Goal: Use online tool/utility: Utilize a website feature to perform a specific function

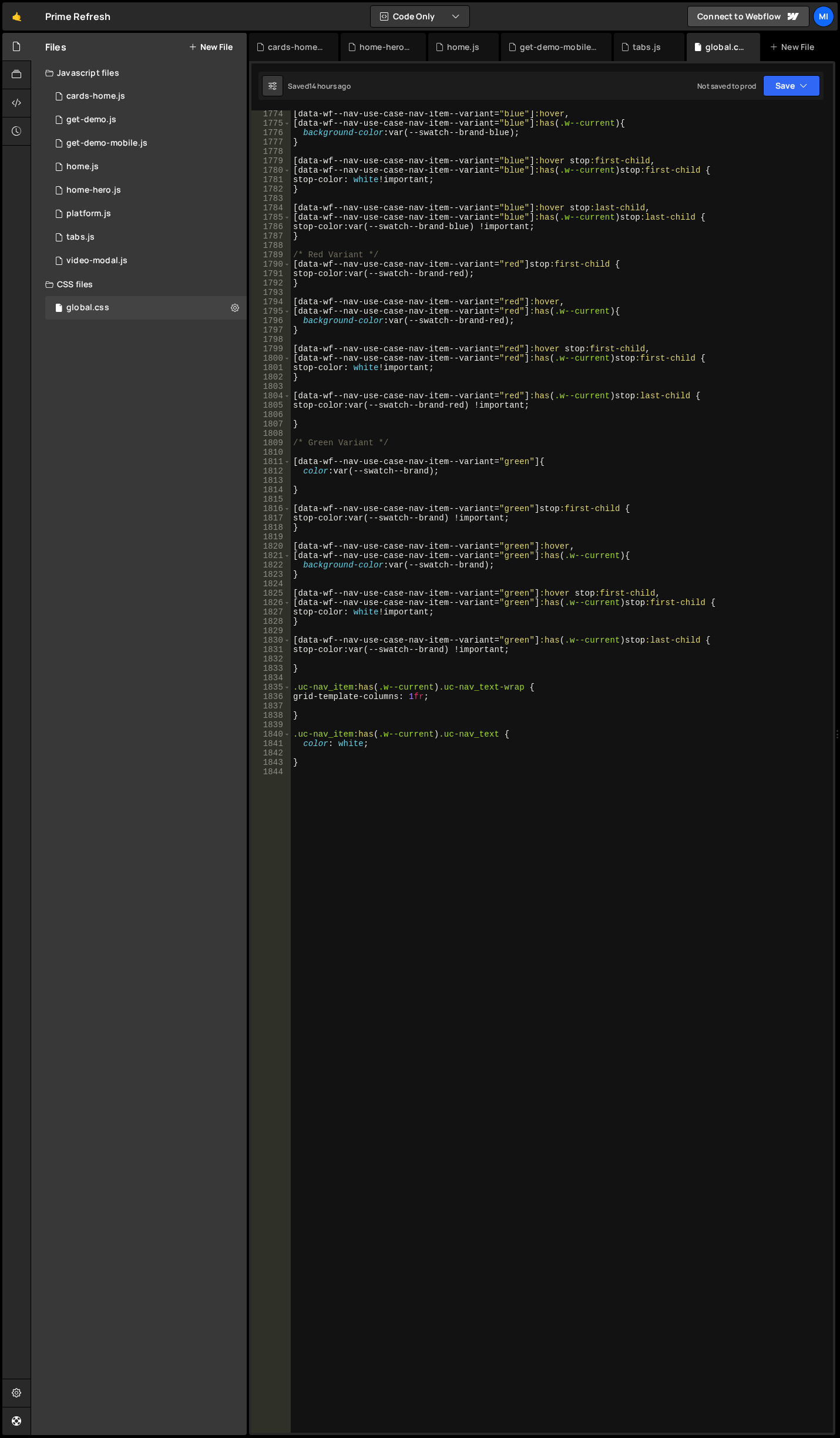
scroll to position [17058, 0]
click at [482, 792] on div "[ data-wf--nav-use-case-nav-item--variant = " blue " ] :hover , [ data-wf--nav-…" at bounding box center [559, 779] width 537 height 1341
click at [481, 747] on div "[ data-wf--nav-use-case-nav-item--variant = " blue " ] :hover , [ data-wf--nav-…" at bounding box center [559, 779] width 537 height 1341
click at [524, 649] on div "[ data-wf--nav-use-case-nav-item--variant = " blue " ] :hover , [ data-wf--nav-…" at bounding box center [559, 779] width 537 height 1341
type textarea "stop-color: var(--swatch--brand) !important;"
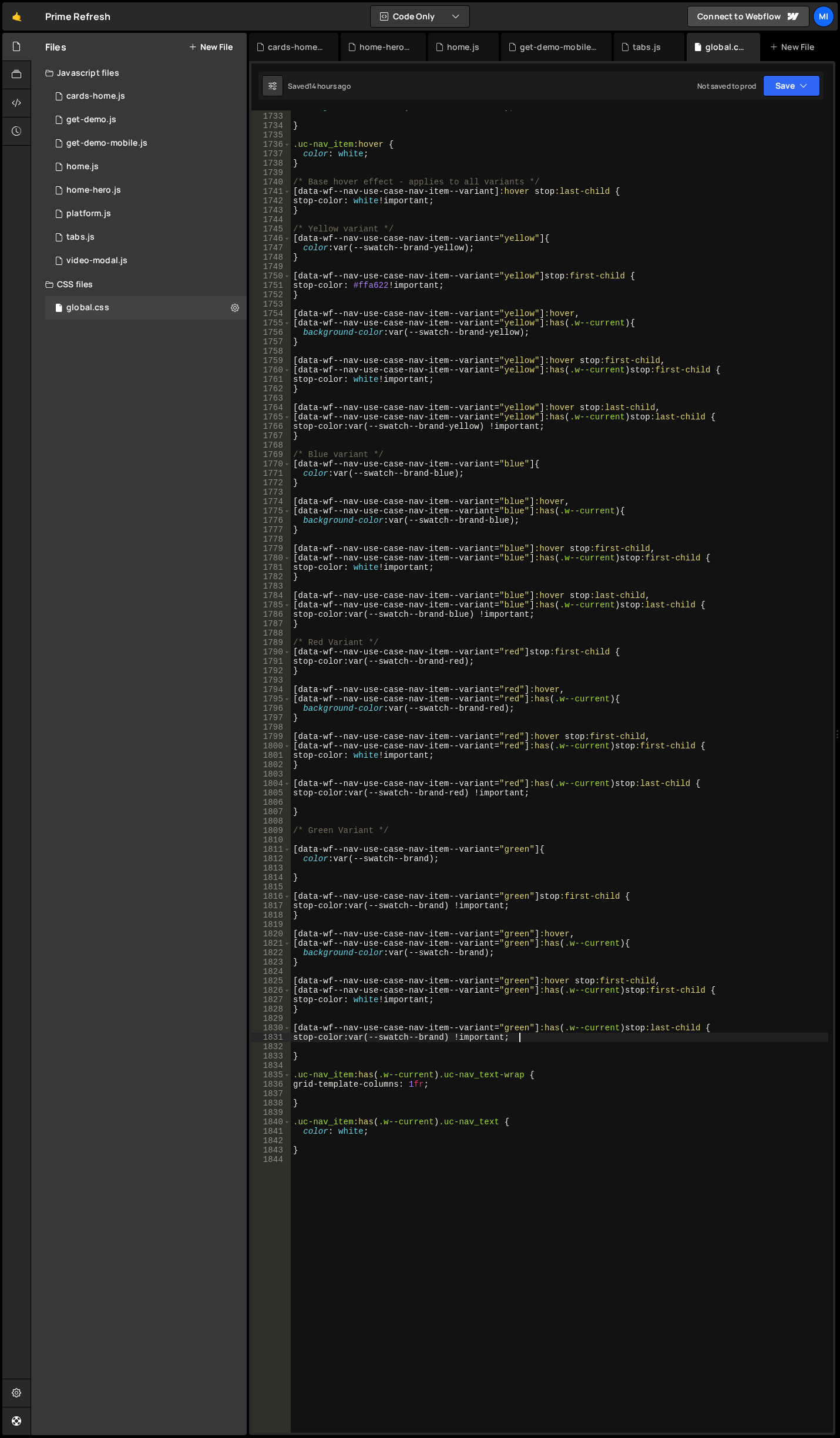
scroll to position [16600, 0]
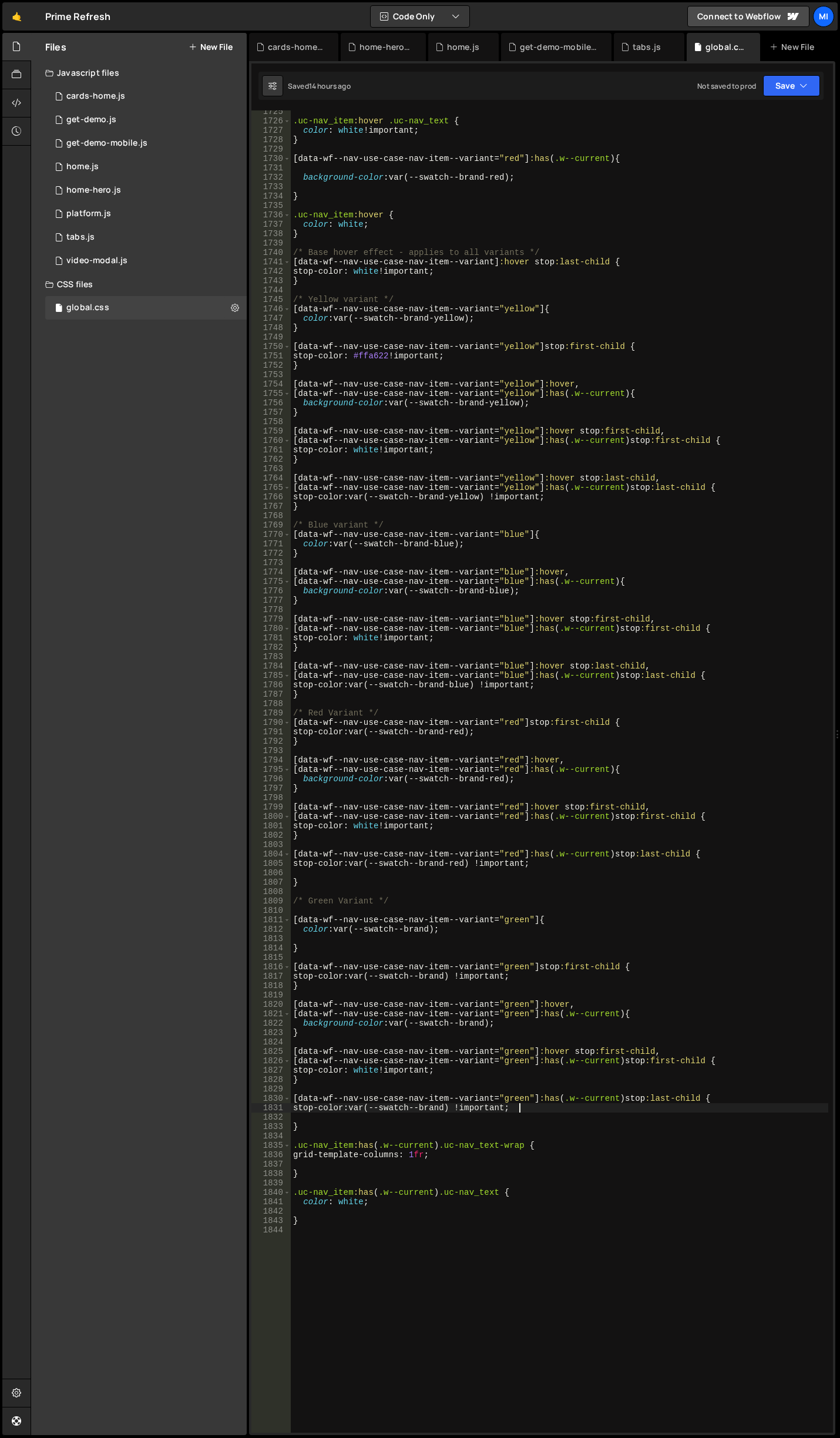
click at [616, 754] on div ".uc-nav_item :hover .uc-nav_text { color : white !important ; } [ data-wf--nav-…" at bounding box center [559, 778] width 537 height 1341
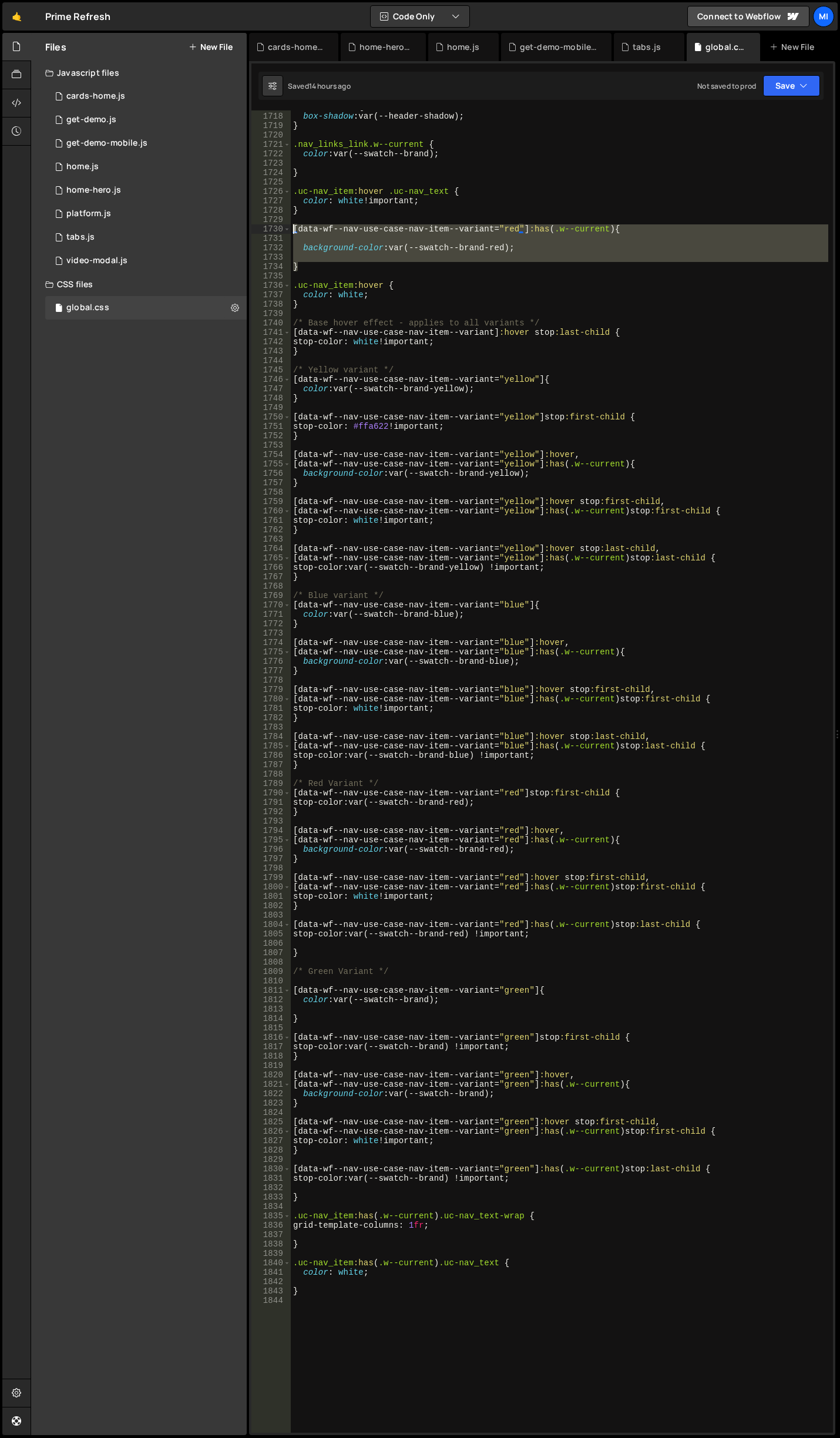
drag, startPoint x: 304, startPoint y: 264, endPoint x: 268, endPoint y: 230, distance: 49.5
click at [268, 230] on div "1717 1718 1719 1720 1721 1722 1723 1724 1725 1726 1727 1728 1729 1730 1731 1732…" at bounding box center [542, 771] width 581 height 1322
type textarea "[data-wf--nav-use-case-nav-item--variant="red"]:has(.w--current) {"
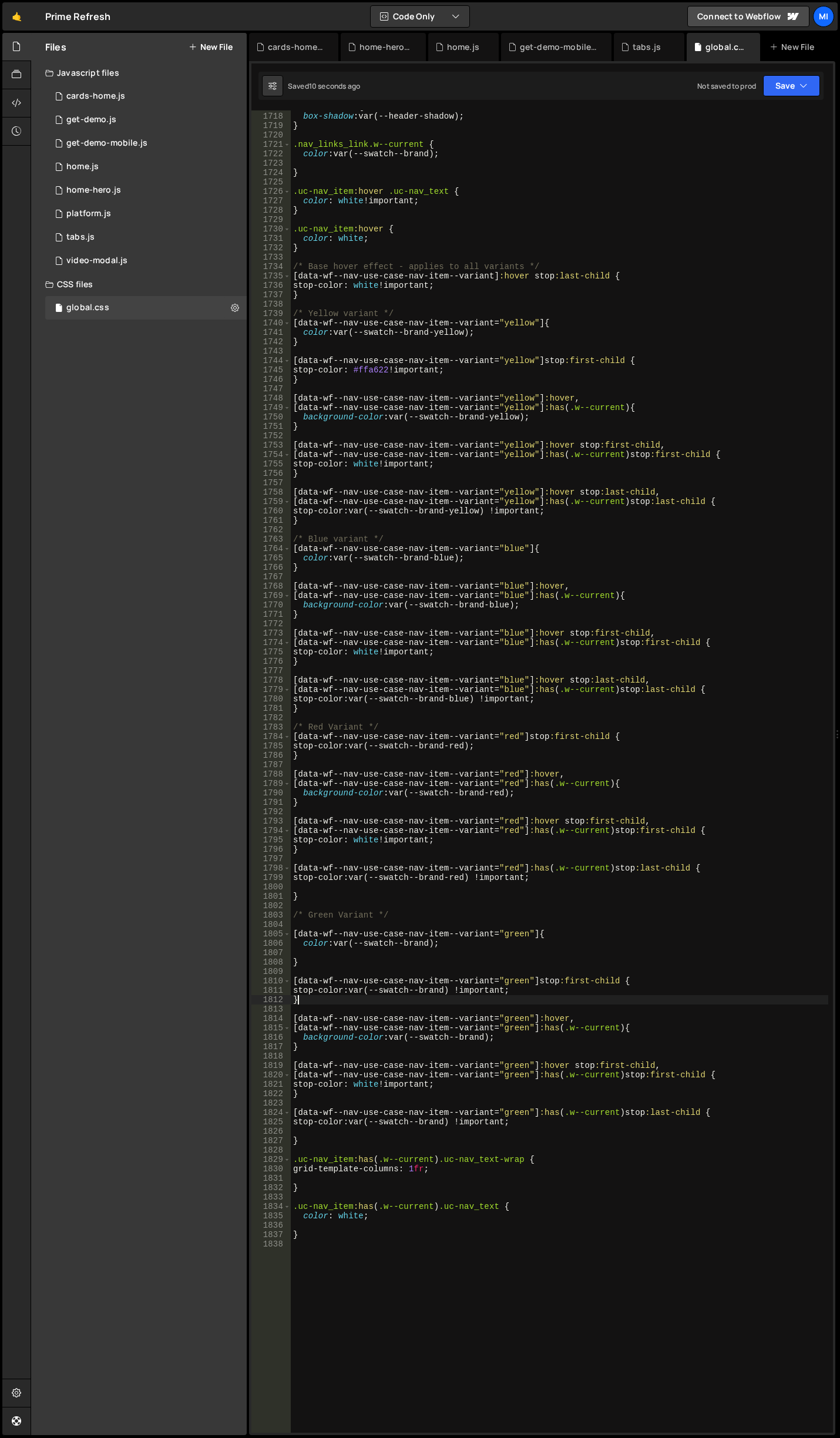
click at [640, 996] on div ".uc-nav_item { box-shadow : var(--header-shadow) ; } .nav_links_link.w--current…" at bounding box center [559, 773] width 537 height 1341
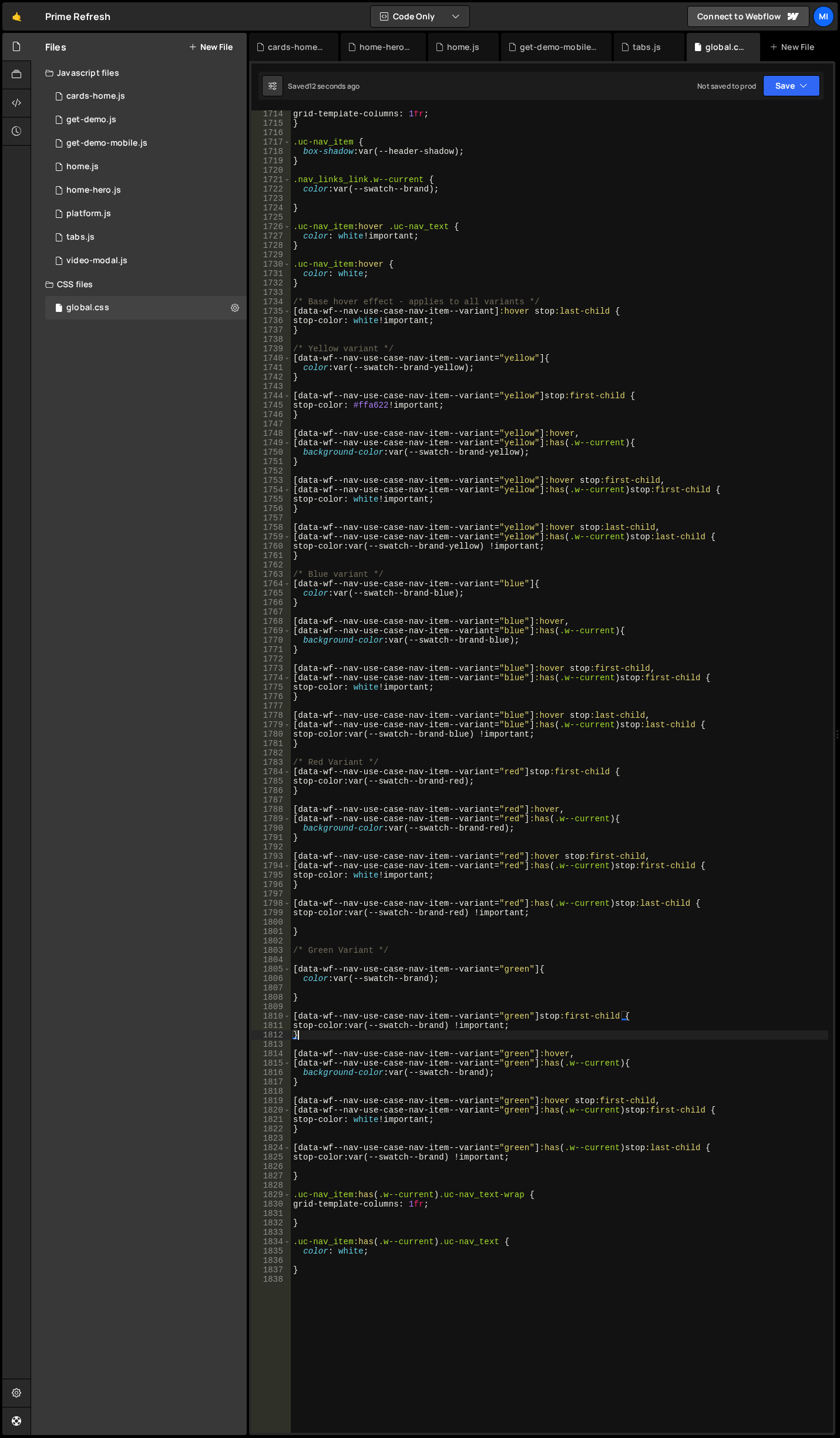
scroll to position [16459, 0]
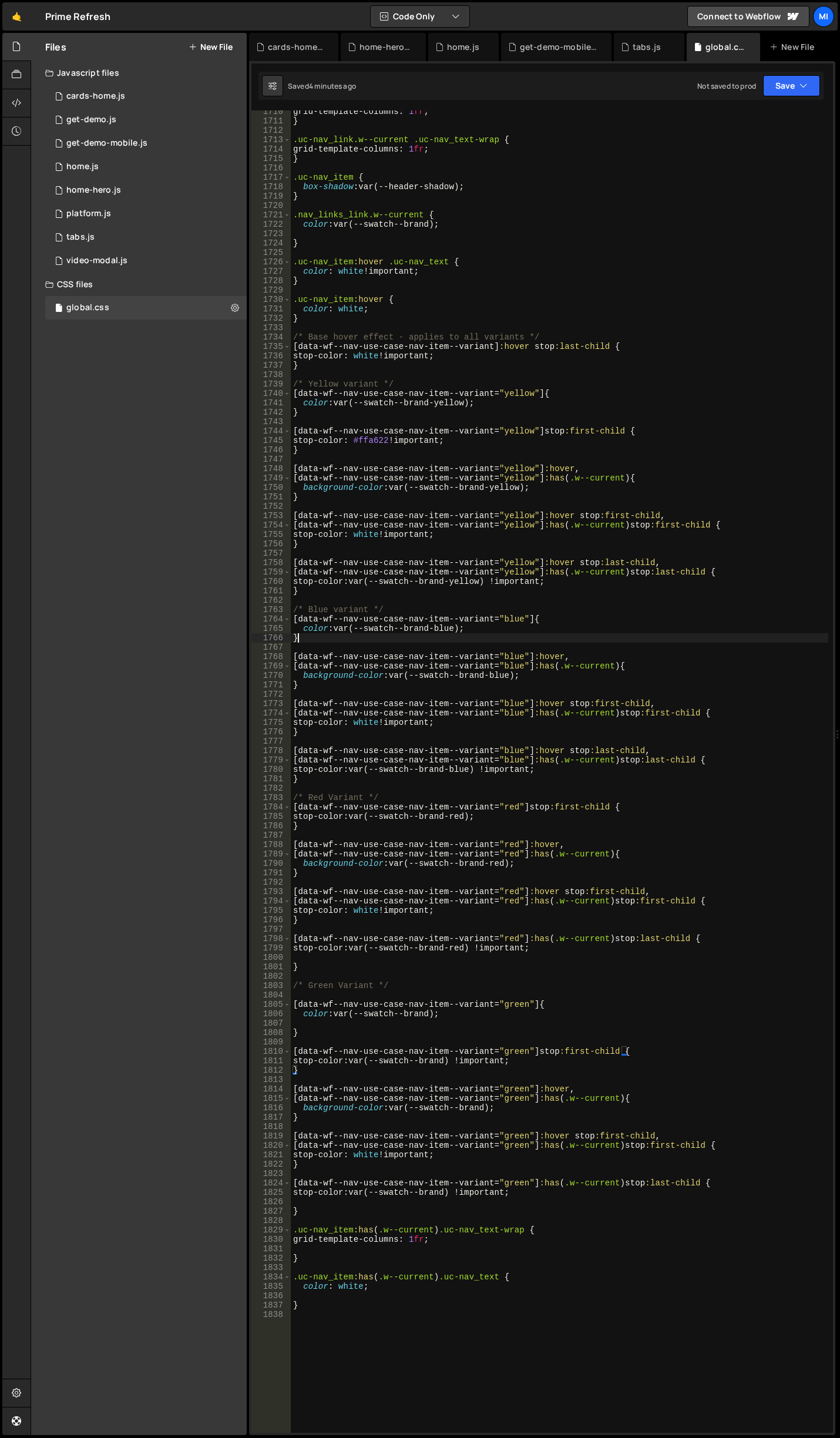
click at [627, 639] on div "grid-template-columns : 1 fr ; } .uc-nav_link.w--current .uc-nav_text-wrap { gr…" at bounding box center [559, 778] width 537 height 1341
click at [611, 637] on div "grid-template-columns : 1 fr ; } .uc-nav_link.w--current .uc-nav_text-wrap { gr…" at bounding box center [559, 778] width 537 height 1341
click at [430, 635] on div "grid-template-columns : 1 fr ; } .uc-nav_link.w--current .uc-nav_text-wrap { gr…" at bounding box center [559, 778] width 537 height 1341
click at [639, 631] on div "grid-template-columns : 1 fr ; } .uc-nav_link.w--current .uc-nav_text-wrap { gr…" at bounding box center [559, 778] width 537 height 1341
drag, startPoint x: 309, startPoint y: 641, endPoint x: 256, endPoint y: 615, distance: 59.0
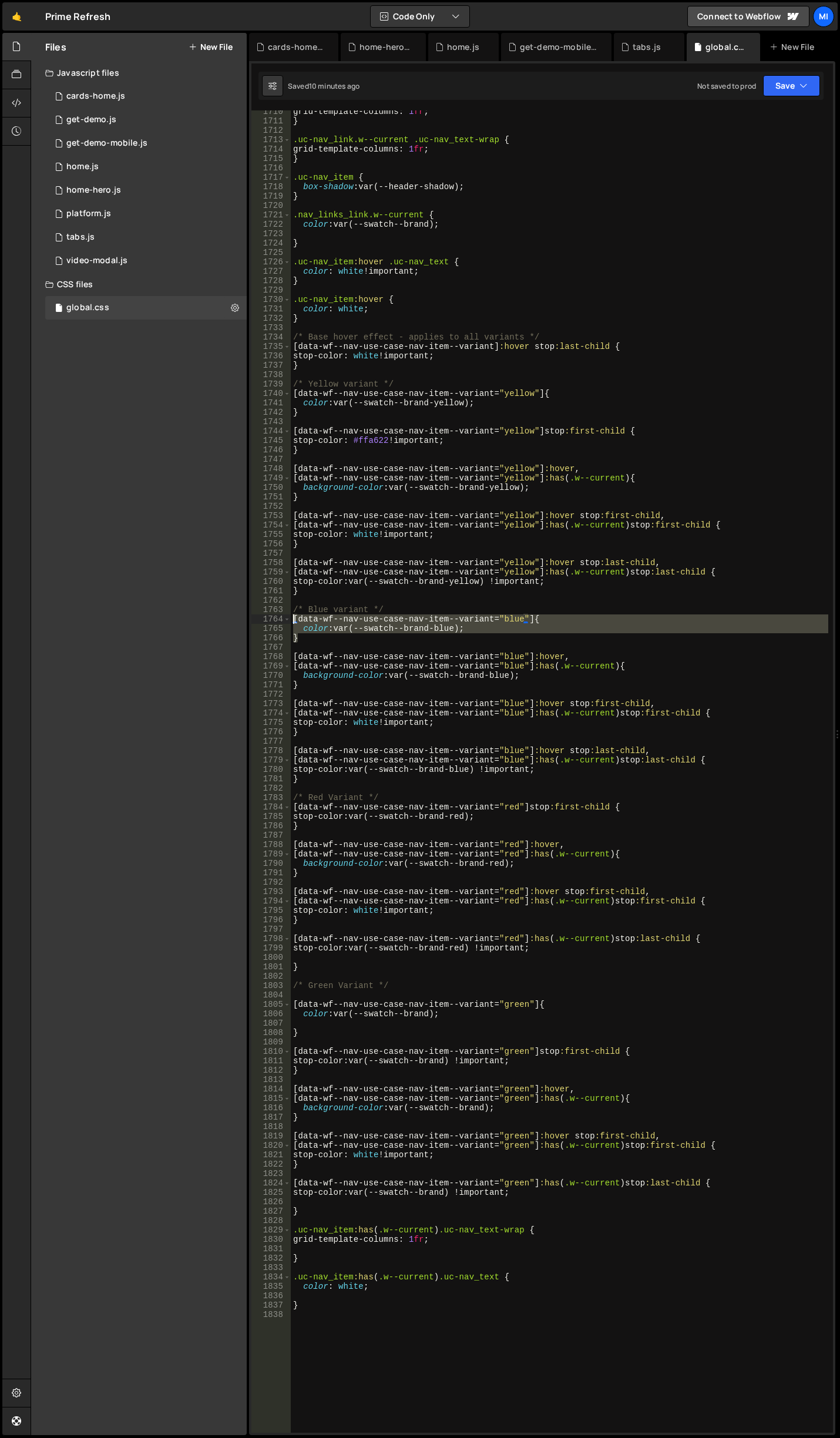
click at [256, 615] on div "color: var(--swatch--brand-blue); 1710 1711 1712 1713 1714 1715 1716 1717 1718 …" at bounding box center [542, 771] width 581 height 1322
type textarea "[data-wf--nav-use-case-nav-item--variant="blue"] { color: var(--swatch--brand-b…"
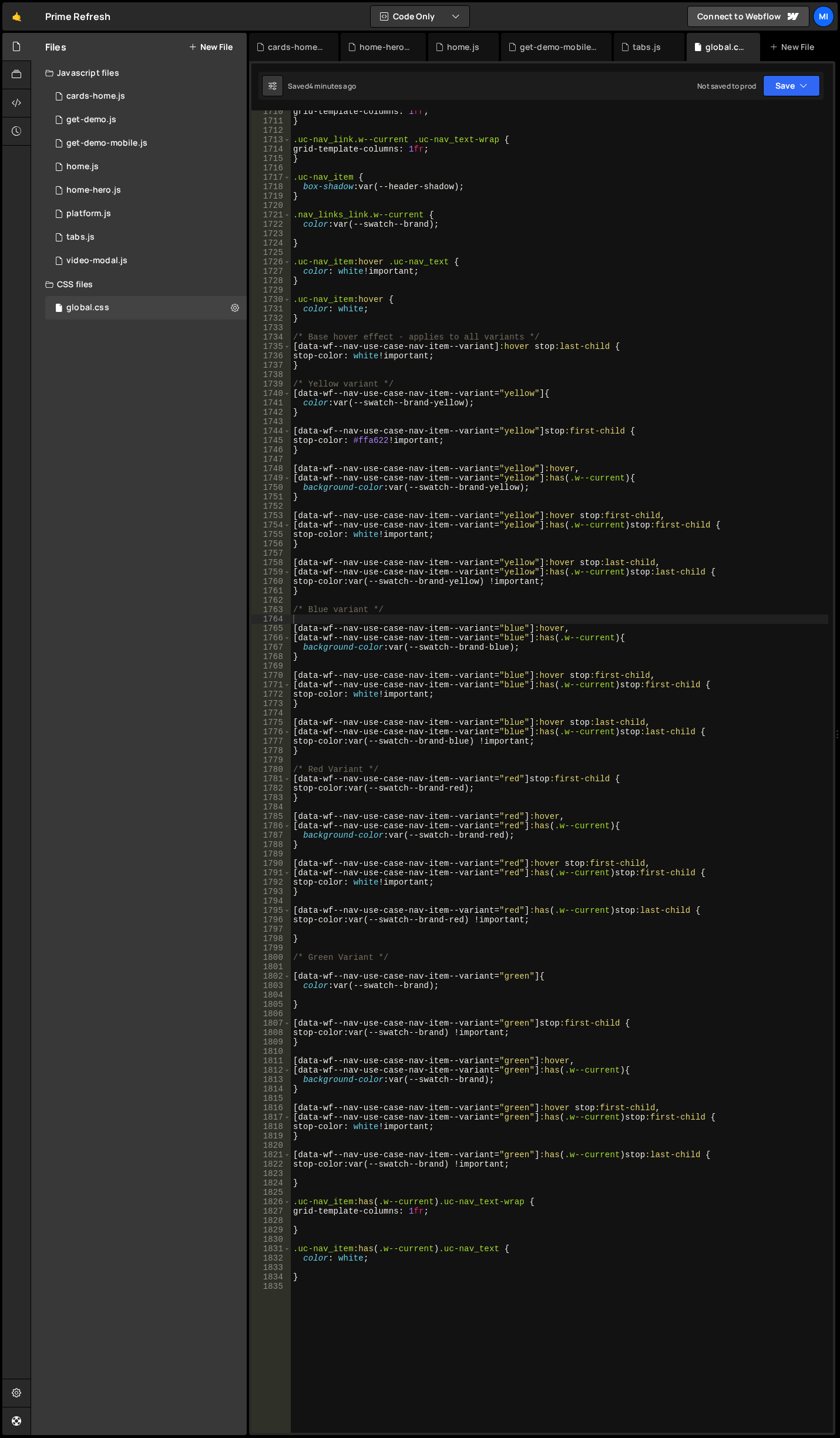
click at [542, 814] on div "grid-template-columns : 1 fr ; } .uc-nav_link.w--current .uc-nav_text-wrap { gr…" at bounding box center [559, 778] width 537 height 1341
type textarea "[data-wf--nav-use-case-nav-item--variant="red"]:hover,"
drag, startPoint x: 562, startPoint y: 815, endPoint x: 261, endPoint y: 816, distance: 301.0
click at [261, 816] on div "[data-wf--nav-use-case-nav-item--variant="red"]:[GEOGRAPHIC_DATA], 1710 1711 17…" at bounding box center [542, 771] width 581 height 1322
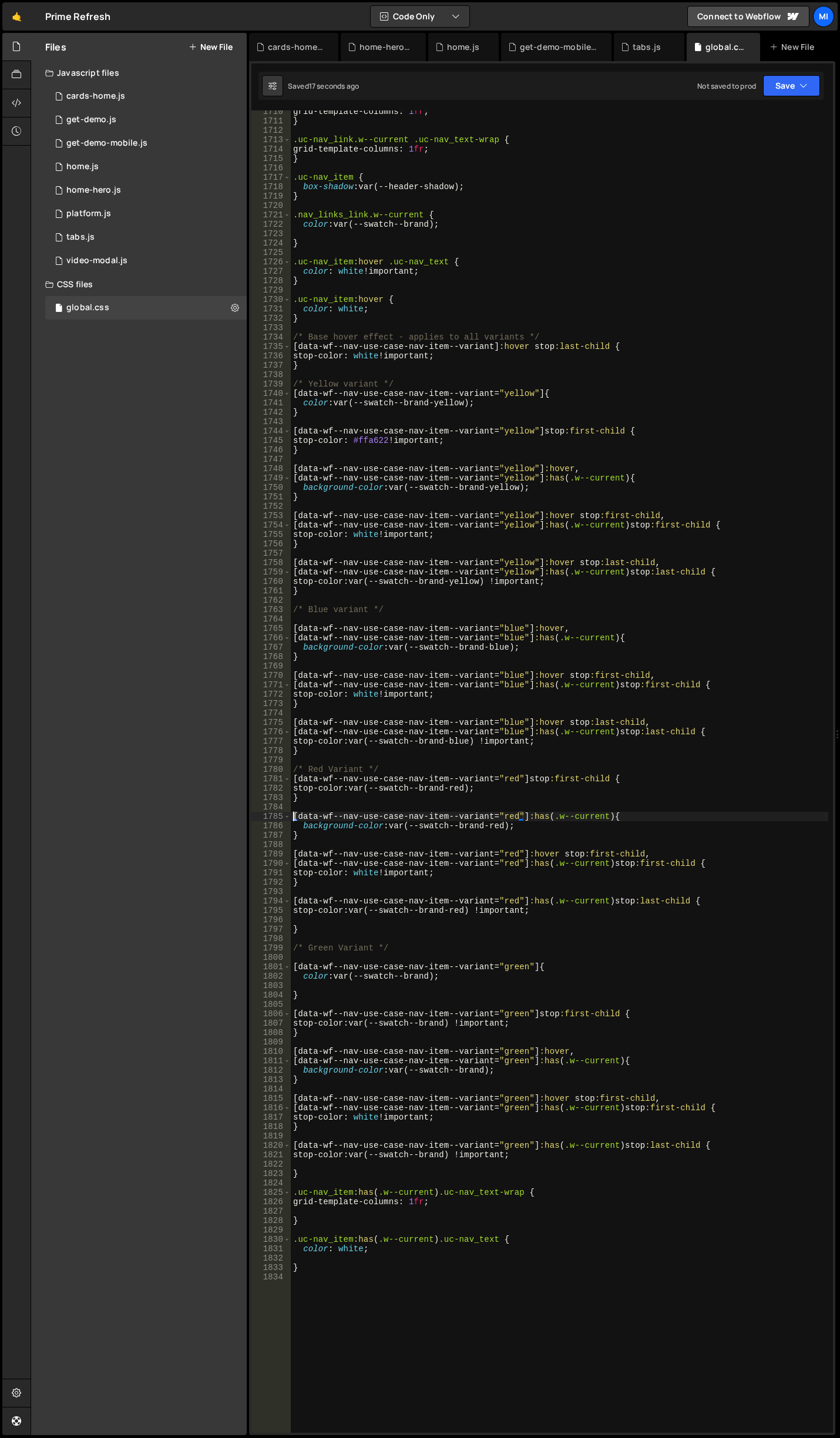
click at [504, 637] on div "grid-template-columns : 1 fr ; } .uc-nav_link.w--current .uc-nav_text-wrap { gr…" at bounding box center [559, 778] width 537 height 1341
drag, startPoint x: 578, startPoint y: 467, endPoint x: 269, endPoint y: 470, distance: 309.0
click at [269, 470] on div "[data-wf--nav-use-case-nav-item--variant="blue"]:has(.w--current) { 1710 1711 1…" at bounding box center [542, 771] width 581 height 1322
type textarea "[data-wf--nav-use-case-nav-item--variant="yellow"]:hover,"
drag, startPoint x: 572, startPoint y: 625, endPoint x: 262, endPoint y: 625, distance: 310.0
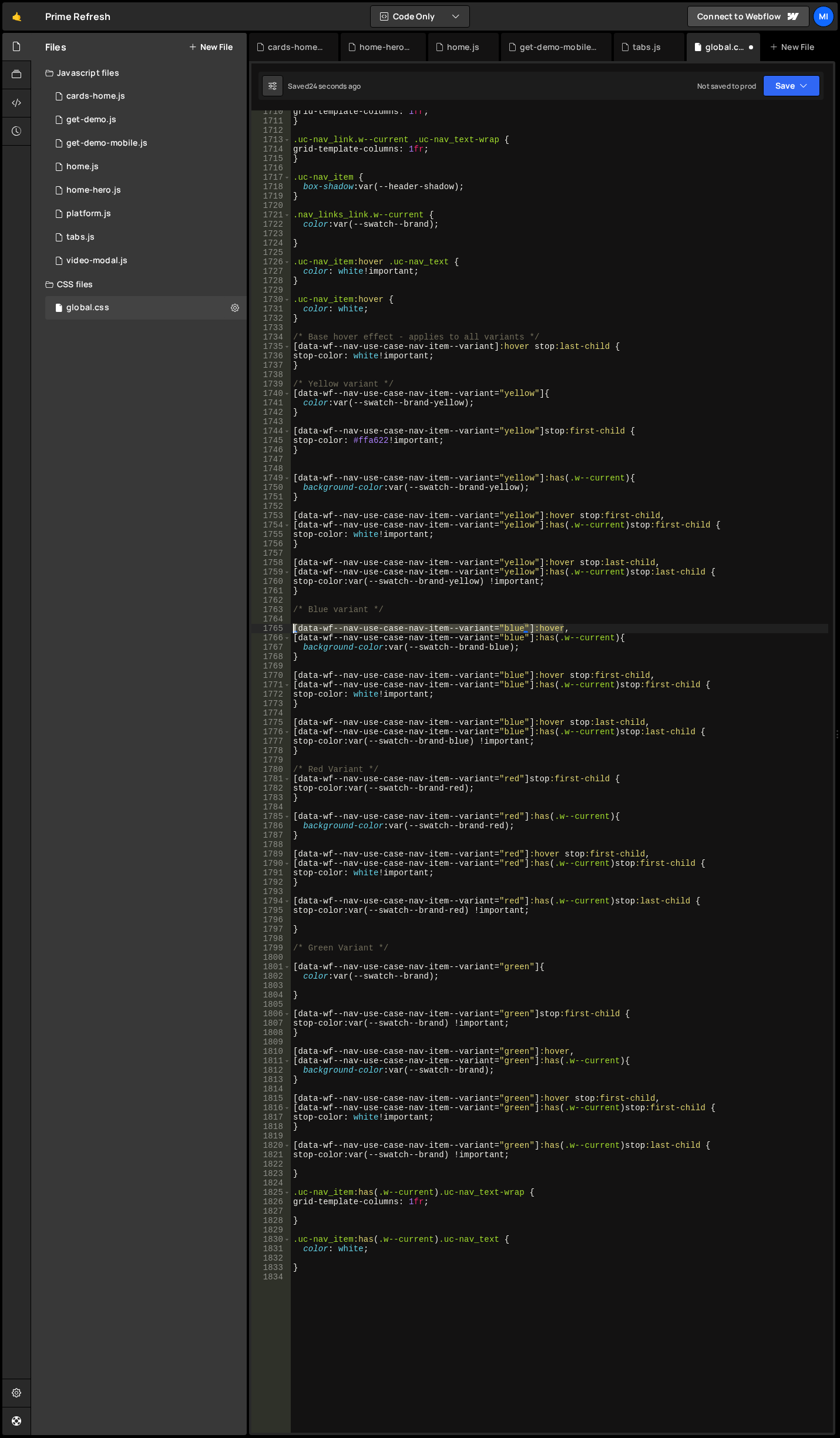
click at [262, 625] on div "1710 1711 1712 1713 1714 1715 1716 1717 1718 1719 1720 1721 1722 1723 1724 1725…" at bounding box center [542, 771] width 581 height 1322
type textarea "[data-wf--nav-use-case-nav-item--variant="blue"]:hover,"
drag, startPoint x: 573, startPoint y: 1051, endPoint x: 260, endPoint y: 1049, distance: 313.0
click at [260, 1049] on div "1710 1711 1712 1713 1714 1715 1716 1717 1718 1719 1720 1721 1722 1723 1724 1725…" at bounding box center [542, 771] width 581 height 1322
type textarea "[data-wf--nav-use-case-nav-item--variant="green"]:hover,"
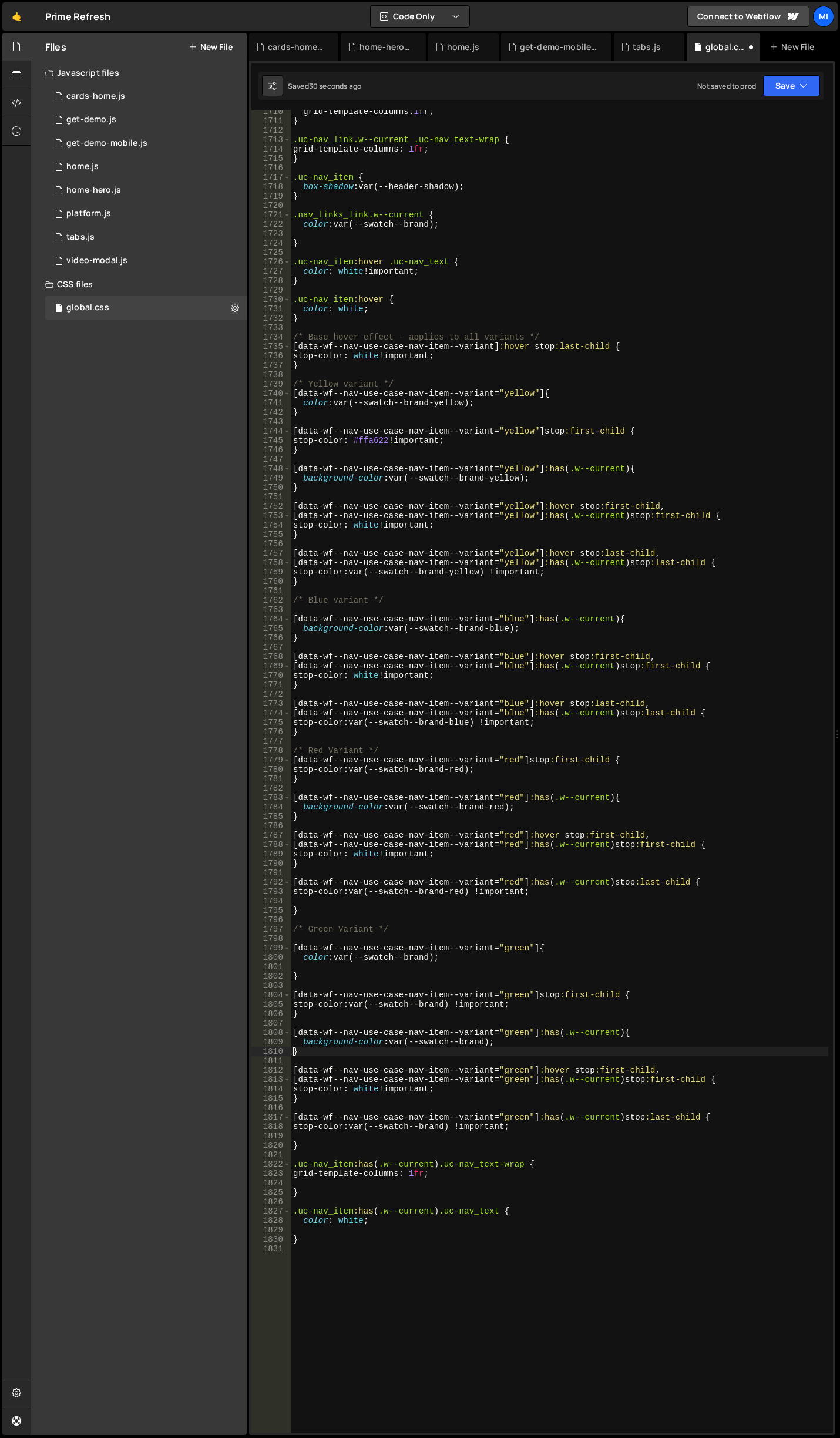
type textarea "}"
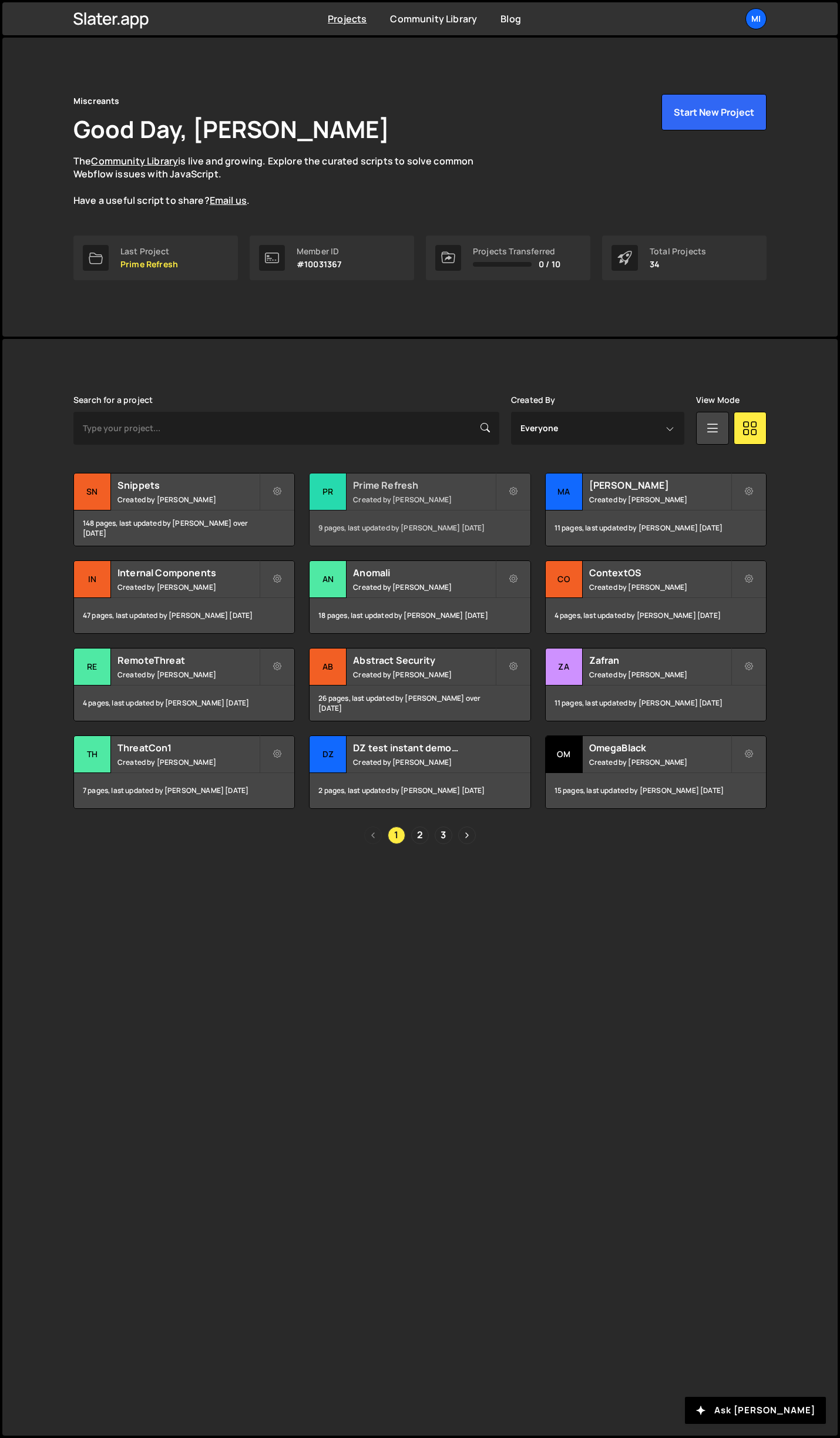
click at [435, 481] on h2 "Prime Refresh" at bounding box center [424, 485] width 142 height 13
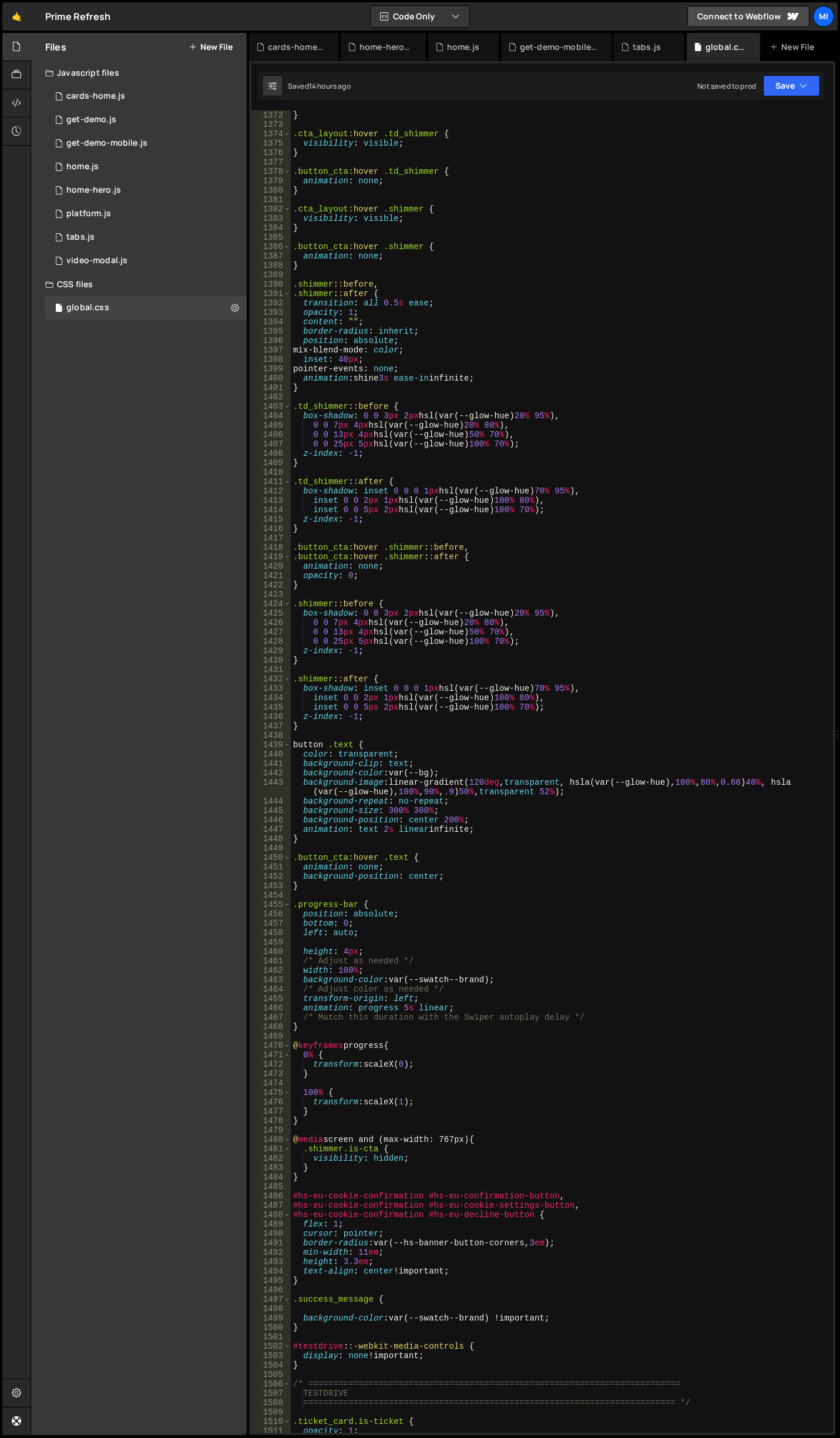
scroll to position [13885, 0]
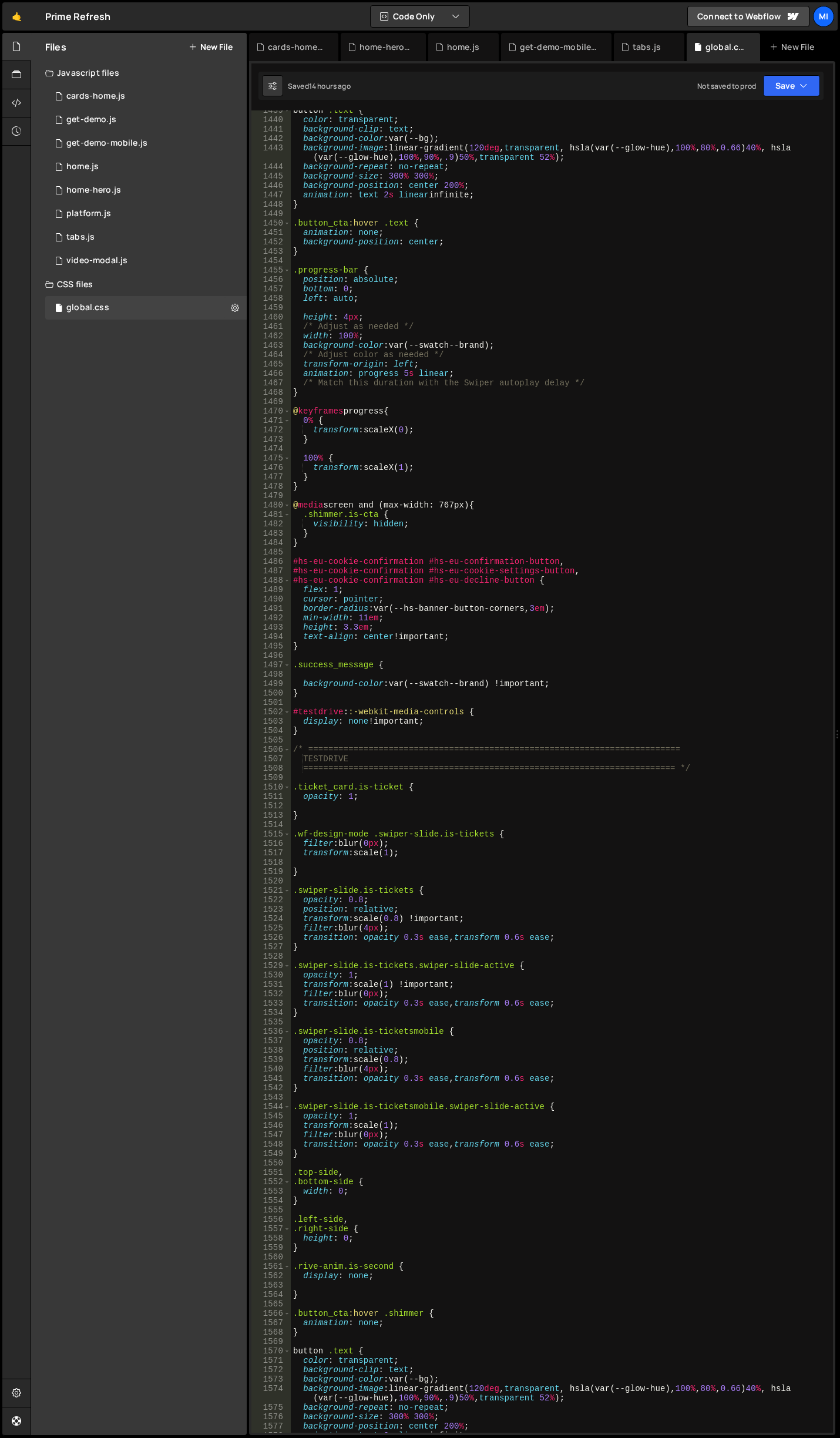
type textarea "}"
click at [552, 730] on div "button .text { color : transparent ; background-clip : text ; background-color …" at bounding box center [559, 777] width 537 height 1341
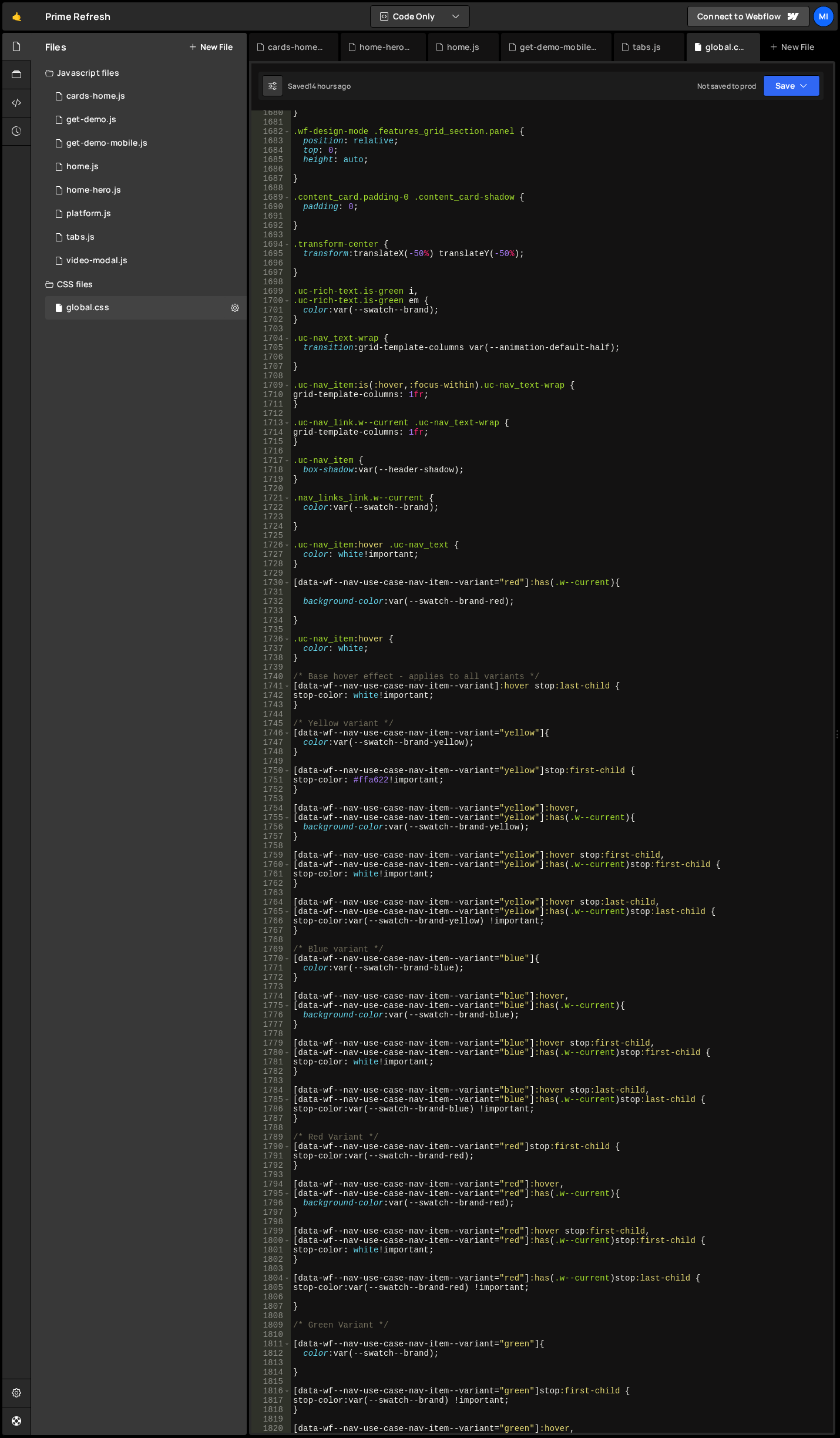
scroll to position [16316, 0]
